Goal: Find specific page/section: Find specific page/section

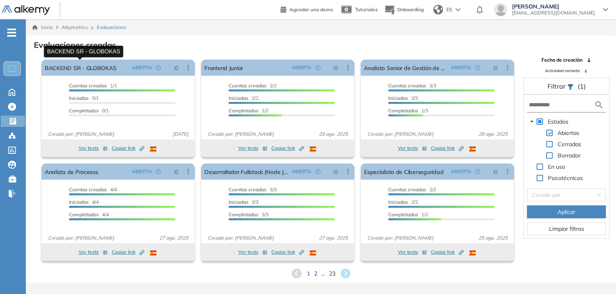
click at [102, 60] on link "BACKEND SR - GLOBOKAS" at bounding box center [80, 68] width 71 height 16
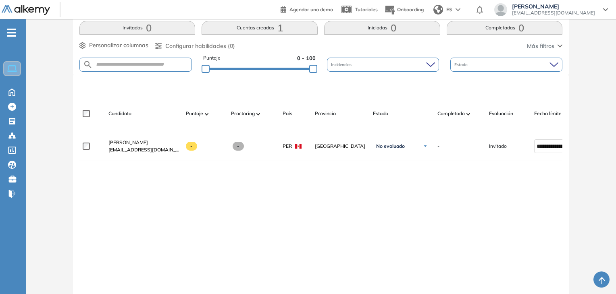
scroll to position [202, 0]
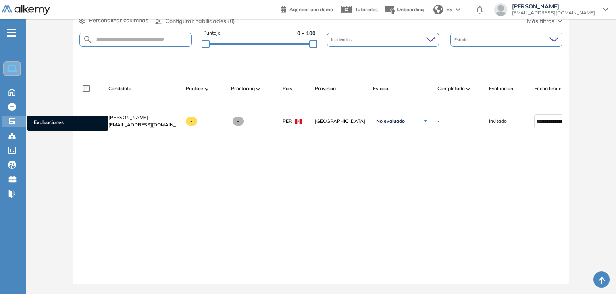
click at [3, 123] on div "Evaluaciones Evaluaciones" at bounding box center [14, 121] width 24 height 11
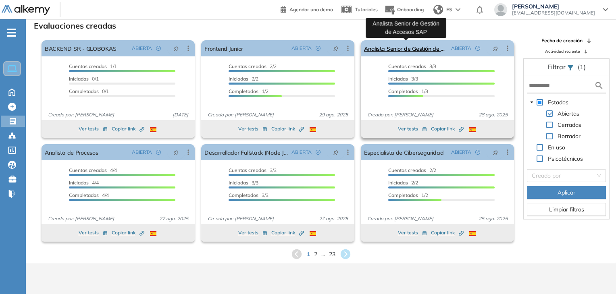
click at [398, 50] on link "Analista Senior de Gestión de Accesos SAP" at bounding box center [406, 48] width 84 height 16
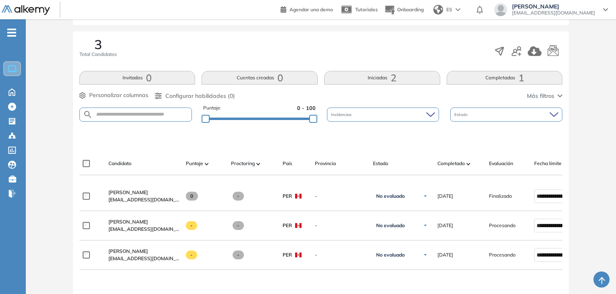
scroll to position [161, 0]
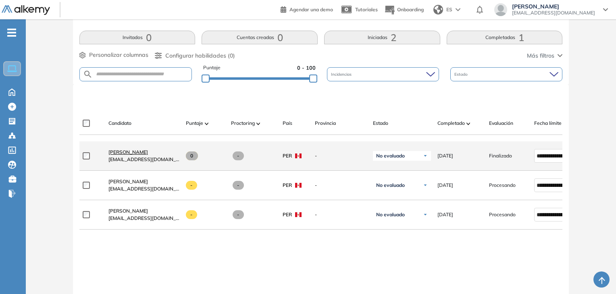
click at [126, 155] on span "[PERSON_NAME]" at bounding box center [128, 152] width 40 height 6
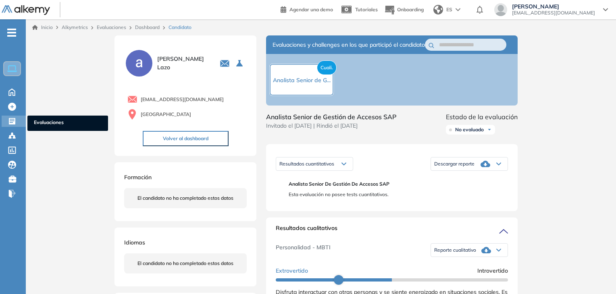
click at [16, 123] on icon at bounding box center [12, 121] width 8 height 8
